Goal: Task Accomplishment & Management: Manage account settings

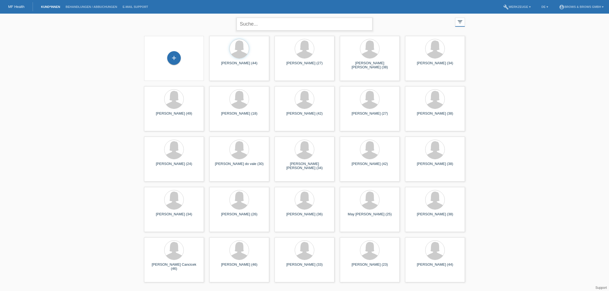
click at [264, 27] on input "text" at bounding box center [305, 24] width 136 height 13
type input "[PERSON_NAME]"
type input "fritze jessi"
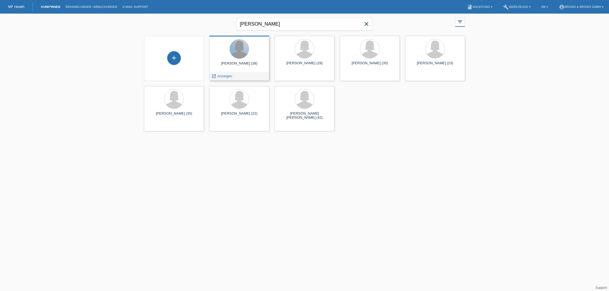
click at [243, 55] on div at bounding box center [239, 48] width 19 height 19
click at [240, 77] on div "launch Anzeigen" at bounding box center [239, 76] width 59 height 8
click at [238, 55] on div at bounding box center [239, 48] width 19 height 19
click at [240, 55] on div at bounding box center [239, 48] width 19 height 19
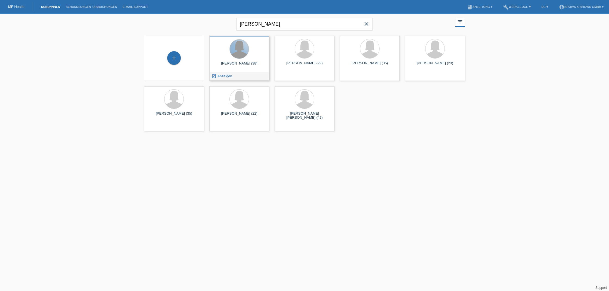
click at [240, 55] on div at bounding box center [239, 48] width 19 height 19
click at [226, 76] on span "Anzeigen" at bounding box center [225, 76] width 15 height 4
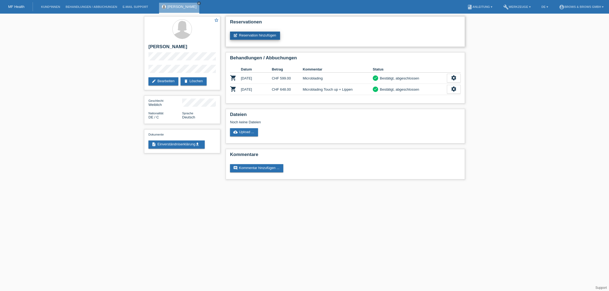
click at [261, 35] on link "post_add Reservation hinzufügen" at bounding box center [255, 36] width 50 height 8
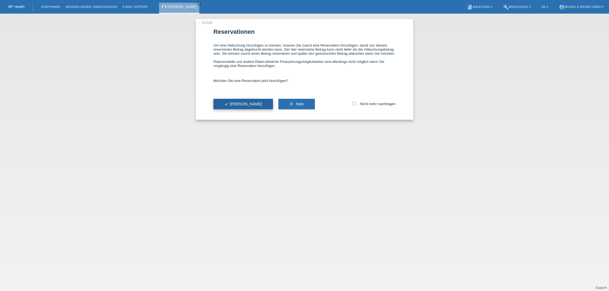
click at [234, 106] on span "check Ja" at bounding box center [243, 104] width 38 height 4
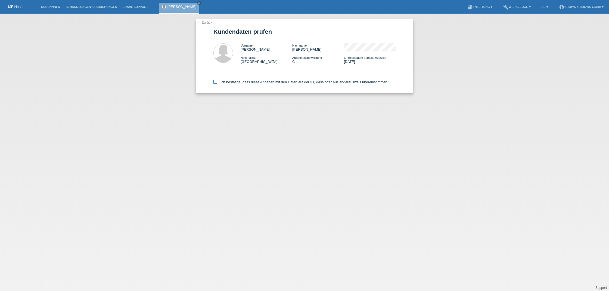
click at [213, 82] on icon at bounding box center [215, 82] width 4 height 4
click at [213, 82] on input "Ich bestätige, dass diese Angaben mit den Daten auf der ID, Pass oder Ausländer…" at bounding box center [215, 82] width 4 height 4
checkbox input "true"
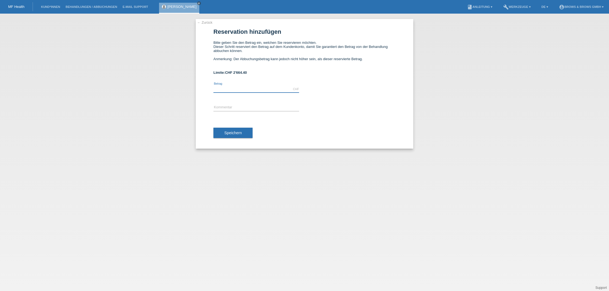
click at [242, 91] on input "text" at bounding box center [256, 89] width 86 height 7
type input "199.00"
click at [236, 108] on input "text" at bounding box center [256, 107] width 86 height 7
type input "Lippen Touch Up"
click at [240, 134] on span "Speichern" at bounding box center [232, 133] width 17 height 4
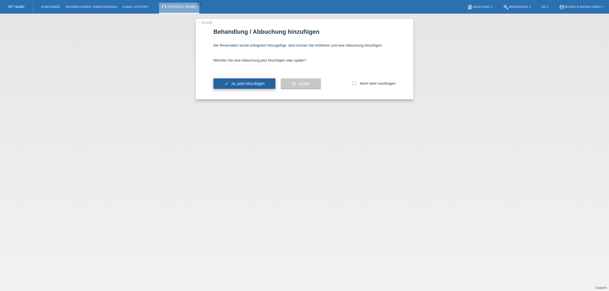
click at [247, 85] on span "Ja, jetzt hinzufügen" at bounding box center [247, 83] width 33 height 4
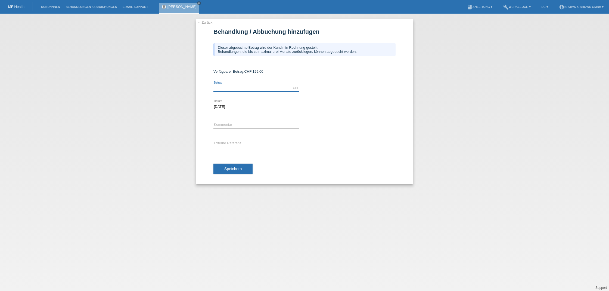
click at [244, 89] on input "text" at bounding box center [256, 88] width 86 height 7
type input "199.00"
click at [238, 122] on input "text" at bounding box center [256, 125] width 86 height 7
type input "Lippen Touch Up"
click at [232, 166] on span "Speichern" at bounding box center [232, 168] width 17 height 4
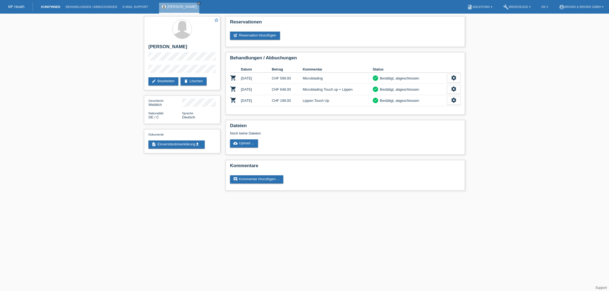
click at [52, 8] on link "Kund*innen" at bounding box center [50, 6] width 24 height 3
